Goal: Information Seeking & Learning: Learn about a topic

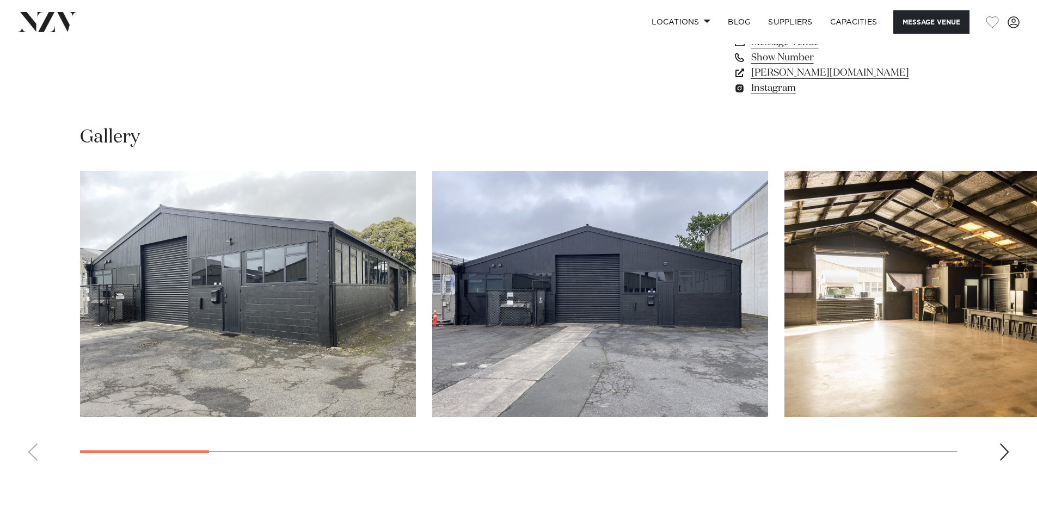
scroll to position [980, 0]
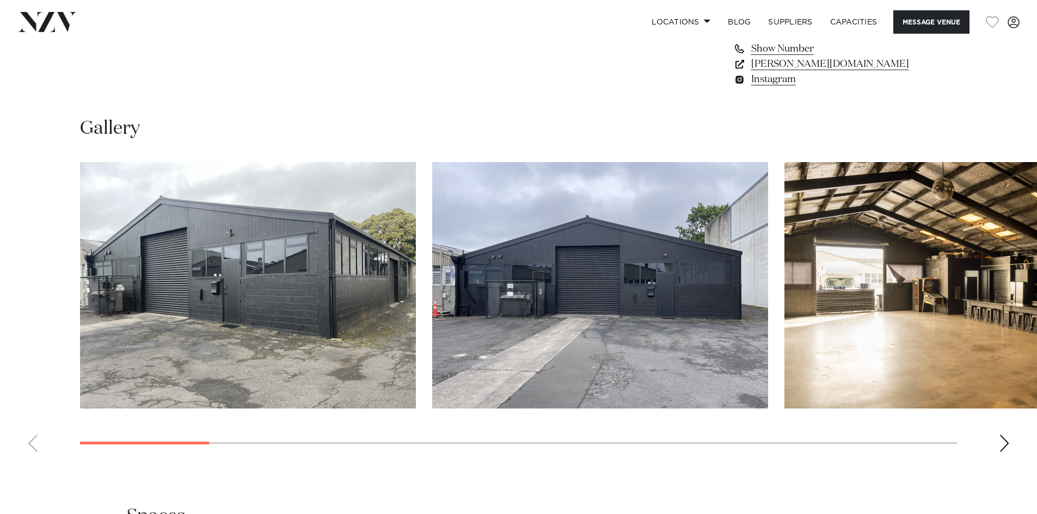
click at [1002, 434] on swiper-container at bounding box center [518, 311] width 1037 height 299
click at [1003, 438] on div "Next slide" at bounding box center [1004, 443] width 11 height 17
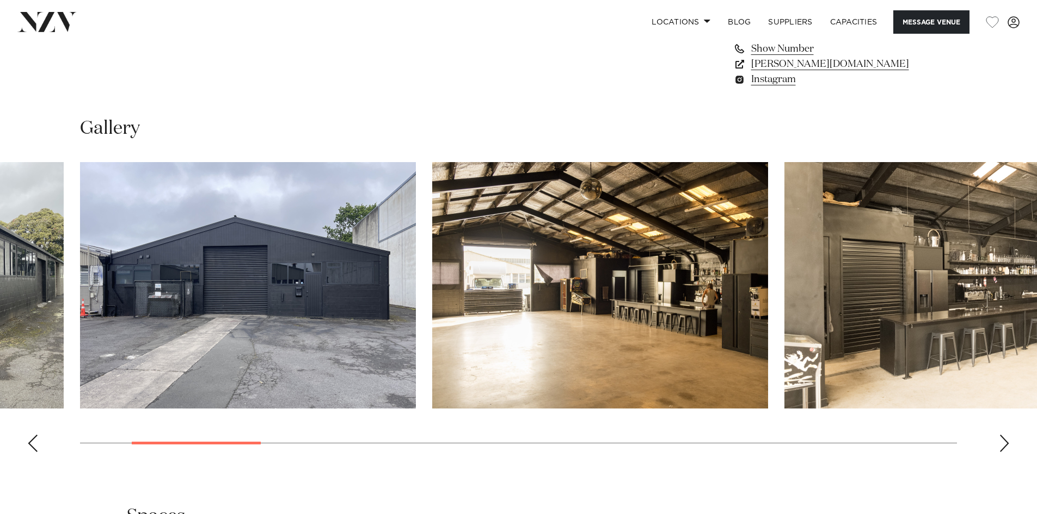
click at [1003, 438] on div "Next slide" at bounding box center [1004, 443] width 11 height 17
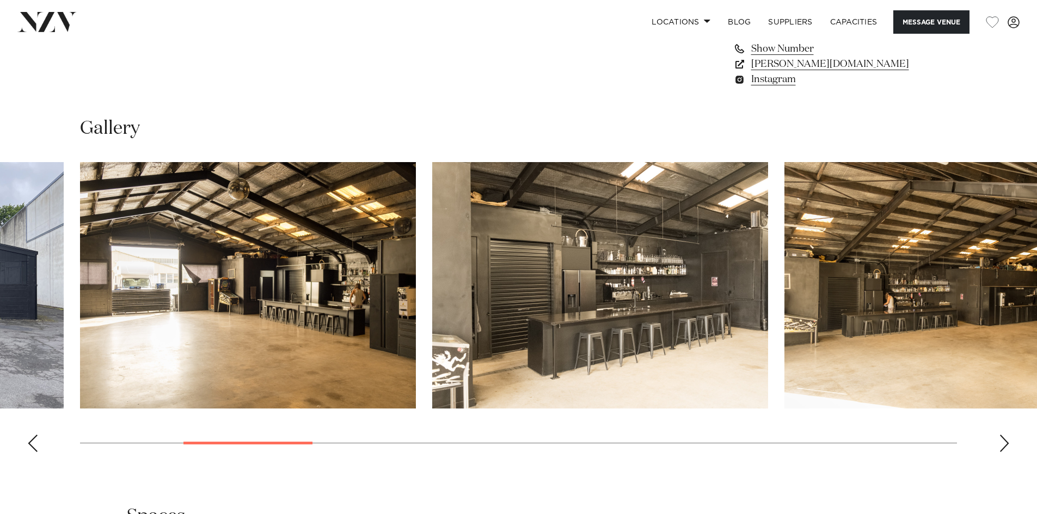
click at [1003, 438] on div "Next slide" at bounding box center [1004, 443] width 11 height 17
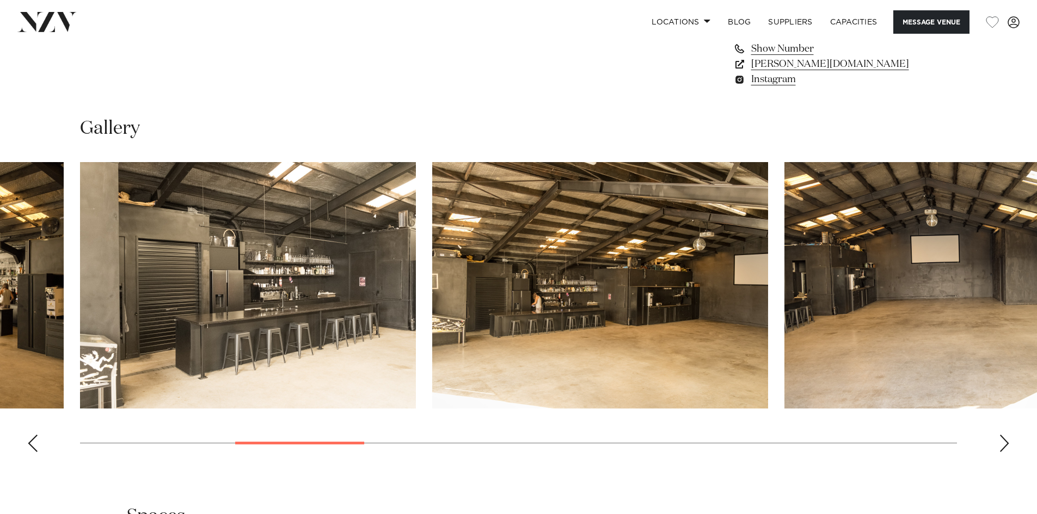
click at [1003, 438] on div "Next slide" at bounding box center [1004, 443] width 11 height 17
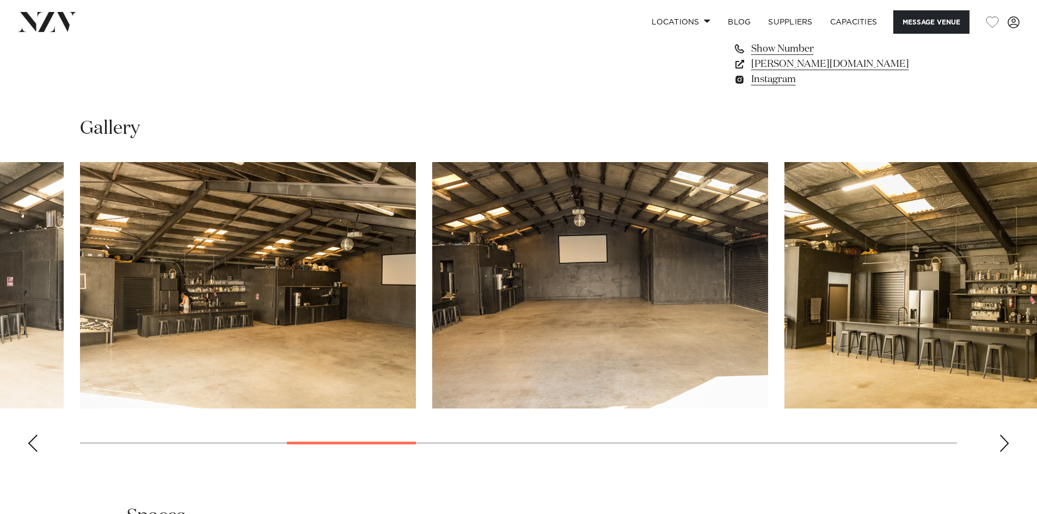
click at [1003, 438] on div "Next slide" at bounding box center [1004, 443] width 11 height 17
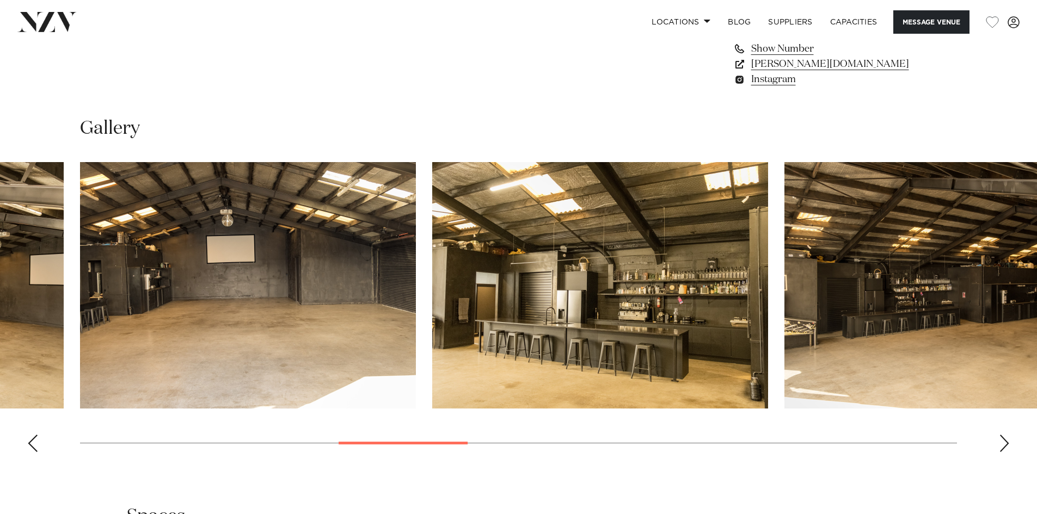
click at [1003, 438] on div "Next slide" at bounding box center [1004, 443] width 11 height 17
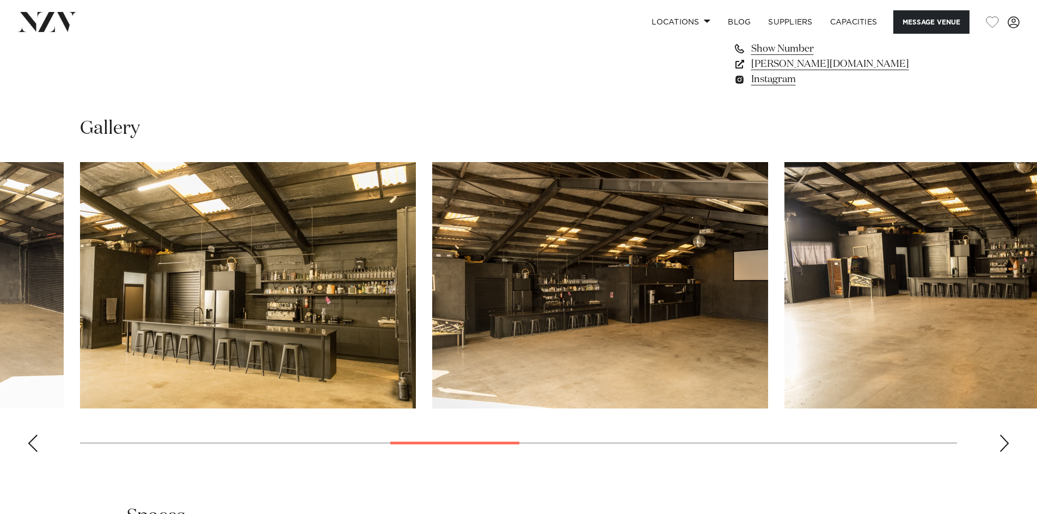
click at [1003, 438] on div "Next slide" at bounding box center [1004, 443] width 11 height 17
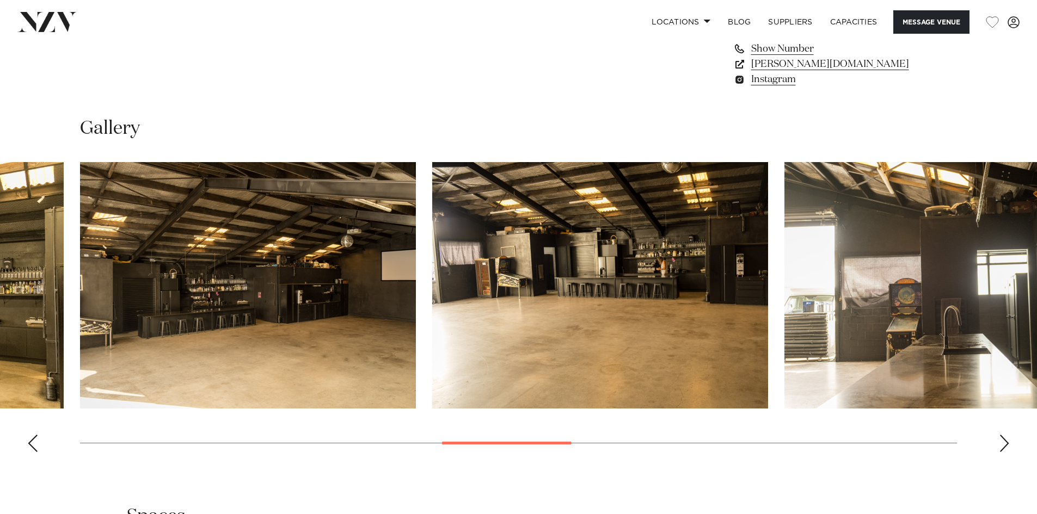
click at [1003, 438] on div "Next slide" at bounding box center [1004, 443] width 11 height 17
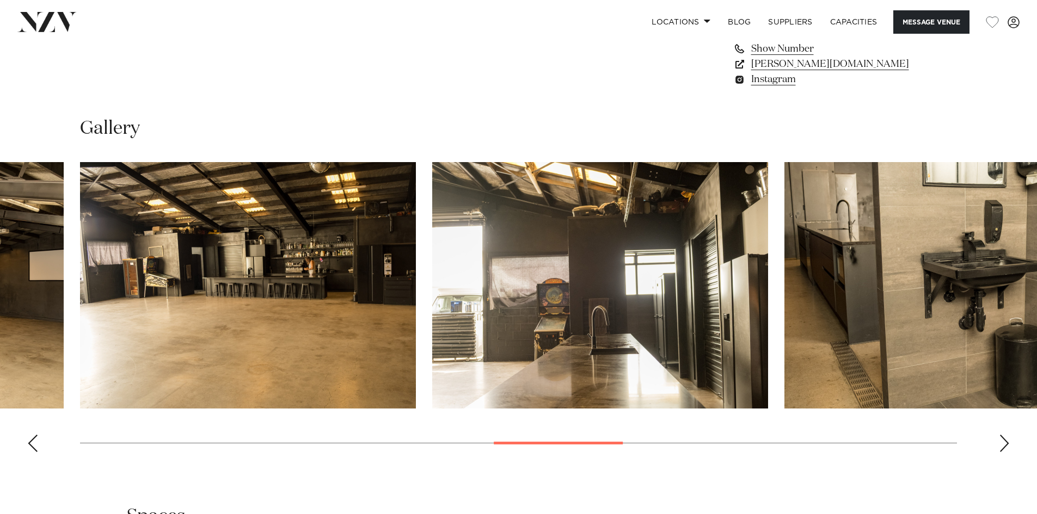
click at [1003, 438] on div "Next slide" at bounding box center [1004, 443] width 11 height 17
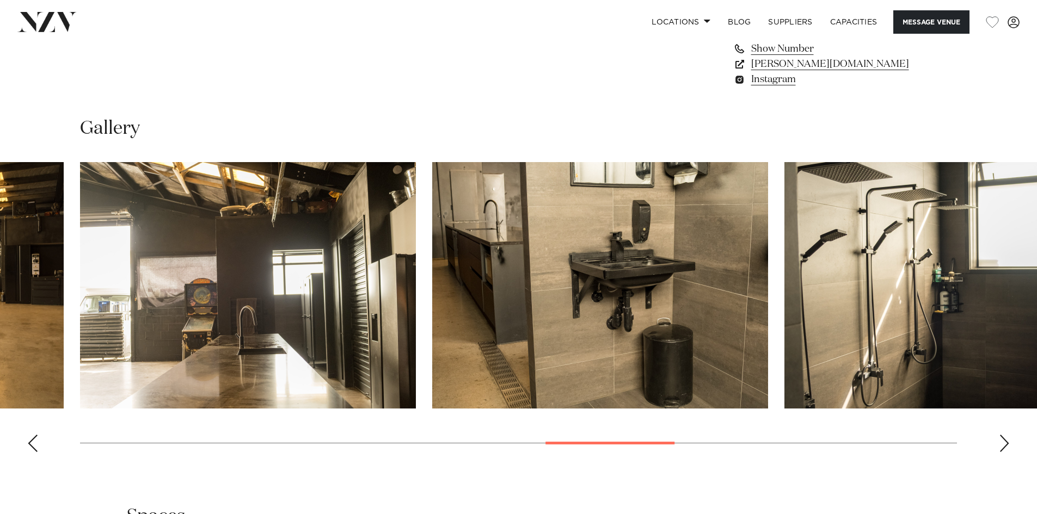
click at [1003, 438] on div "Next slide" at bounding box center [1004, 443] width 11 height 17
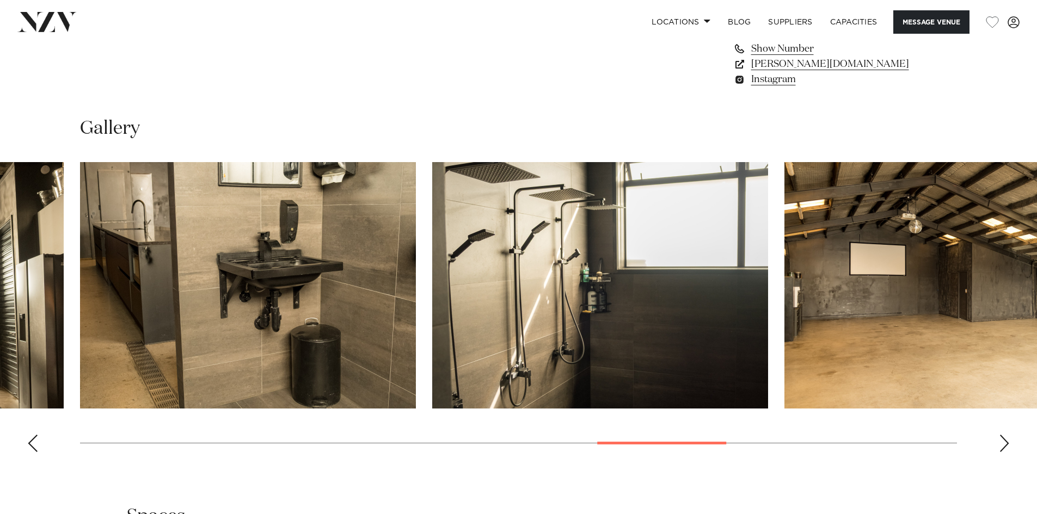
click at [1003, 438] on div "Next slide" at bounding box center [1004, 443] width 11 height 17
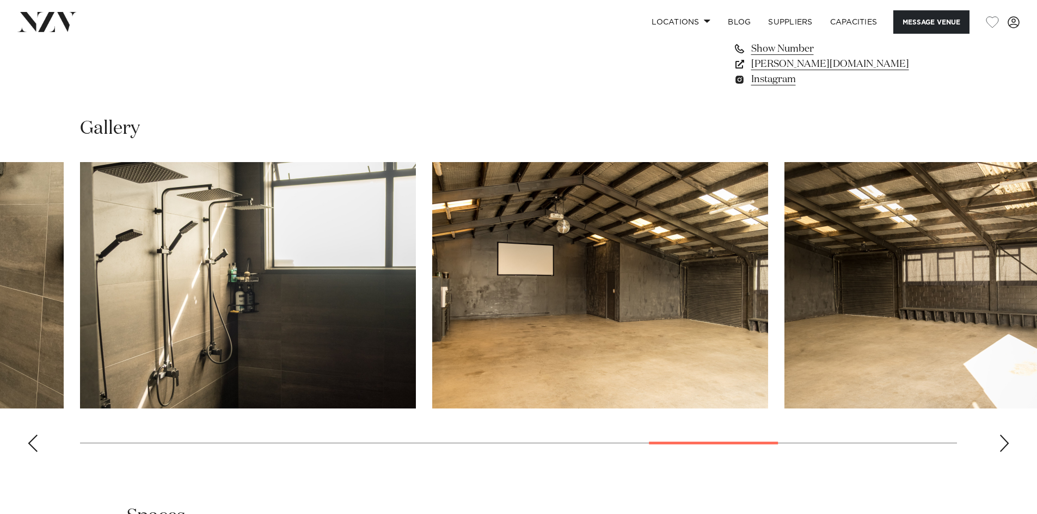
click at [1003, 438] on div "Next slide" at bounding box center [1004, 443] width 11 height 17
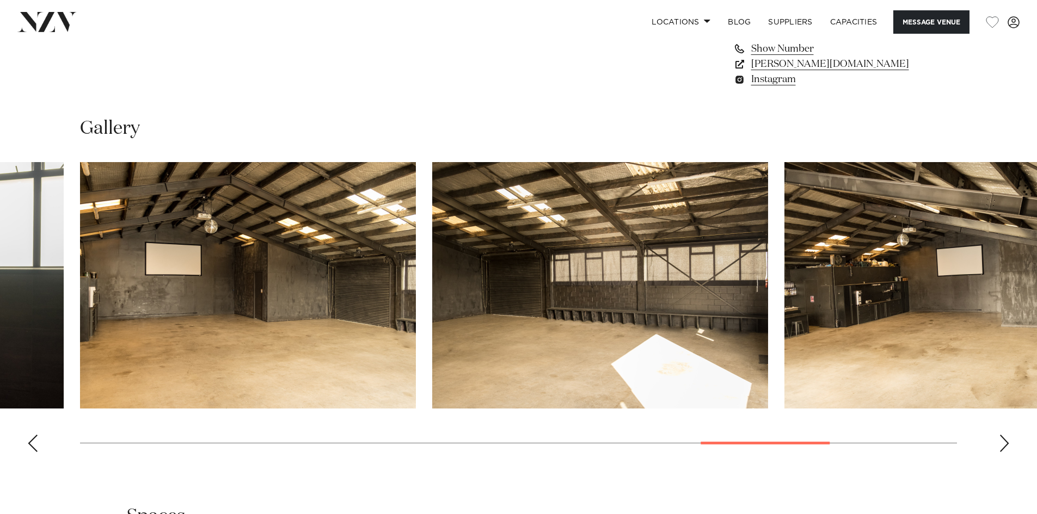
click at [1003, 438] on div "Next slide" at bounding box center [1004, 443] width 11 height 17
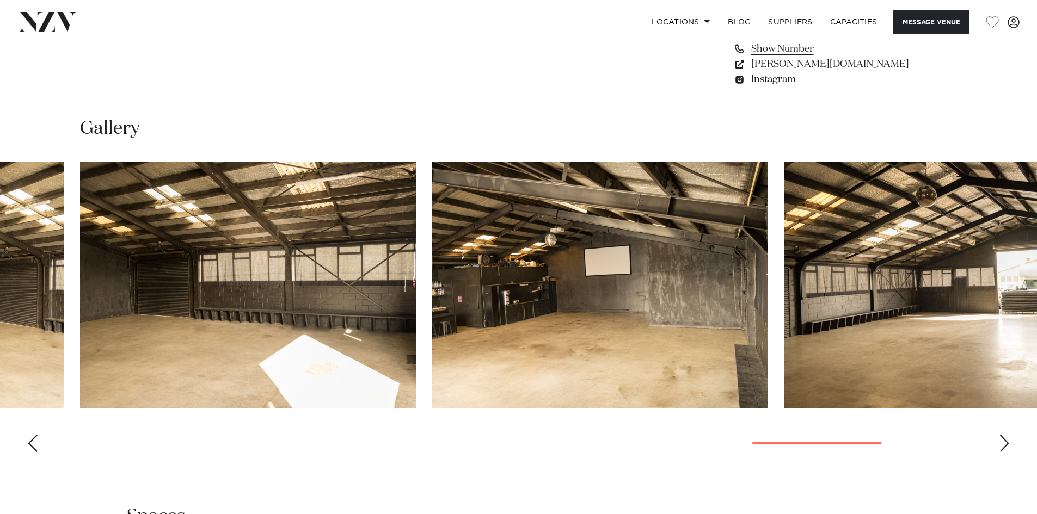
click at [1003, 438] on div "Next slide" at bounding box center [1004, 443] width 11 height 17
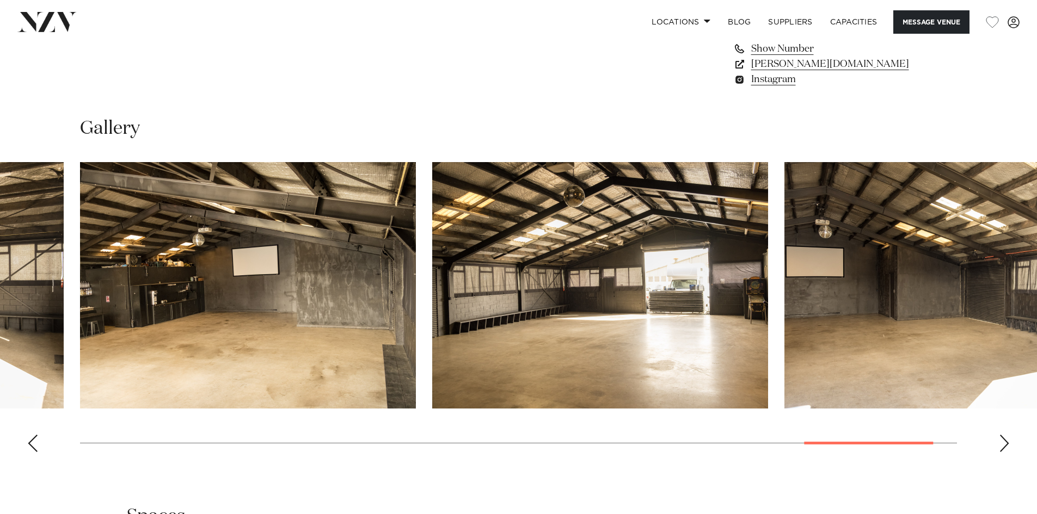
click at [1003, 438] on div "Next slide" at bounding box center [1004, 443] width 11 height 17
click at [1003, 438] on swiper-container at bounding box center [518, 311] width 1037 height 299
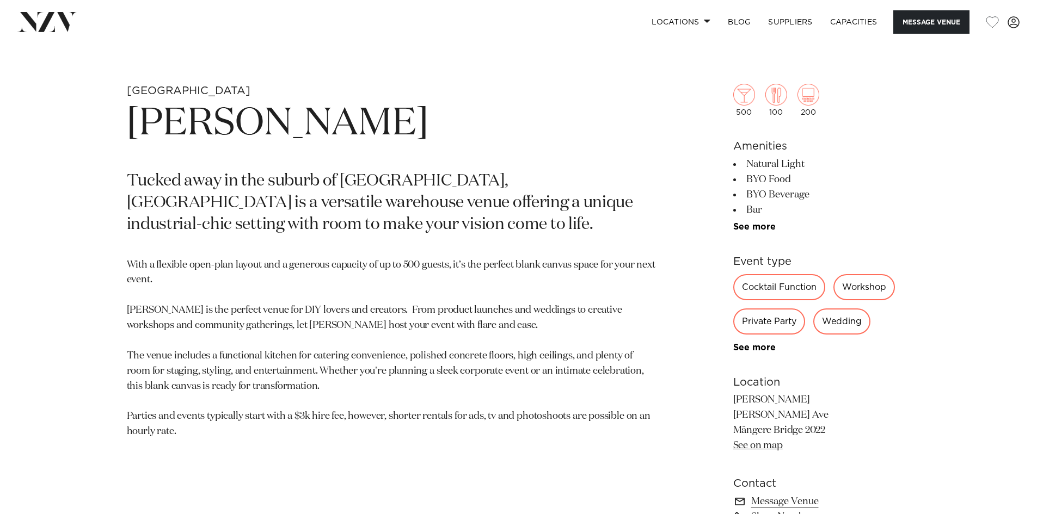
scroll to position [544, 0]
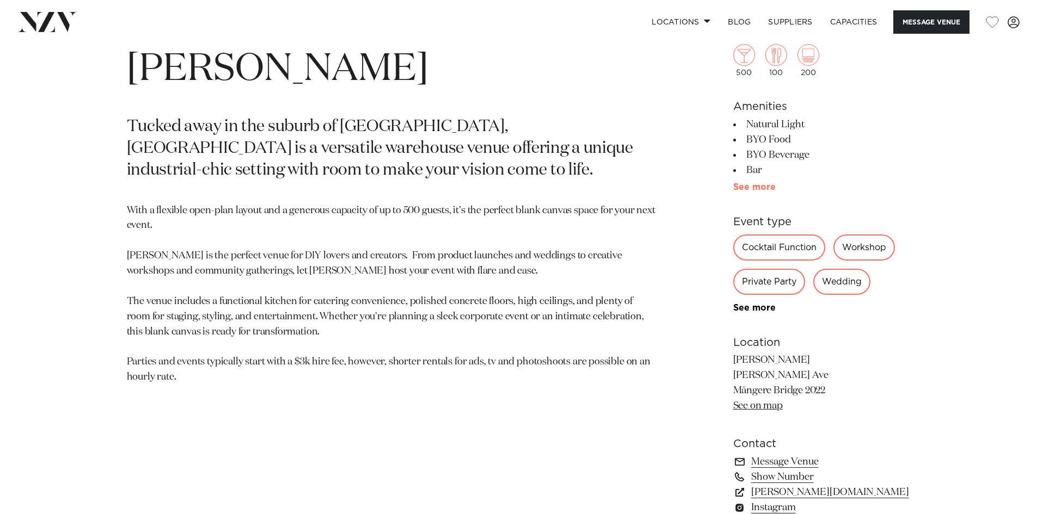
click at [765, 191] on link "See more" at bounding box center [775, 187] width 85 height 9
